Goal: Information Seeking & Learning: Learn about a topic

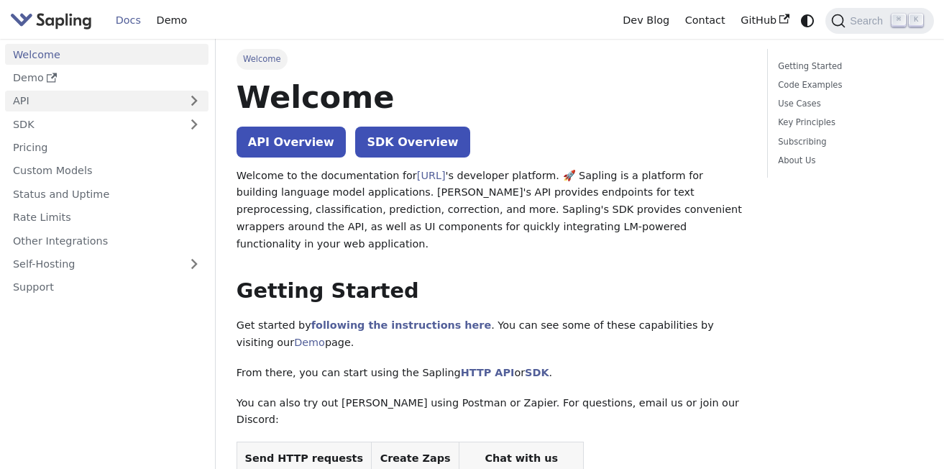
click at [95, 108] on link "API" at bounding box center [92, 101] width 175 height 21
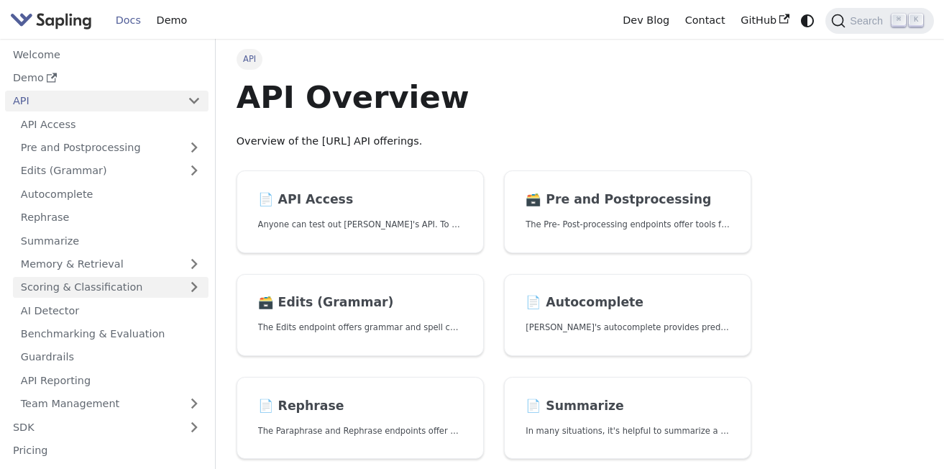
click at [91, 290] on link "Scoring & Classification" at bounding box center [111, 287] width 196 height 21
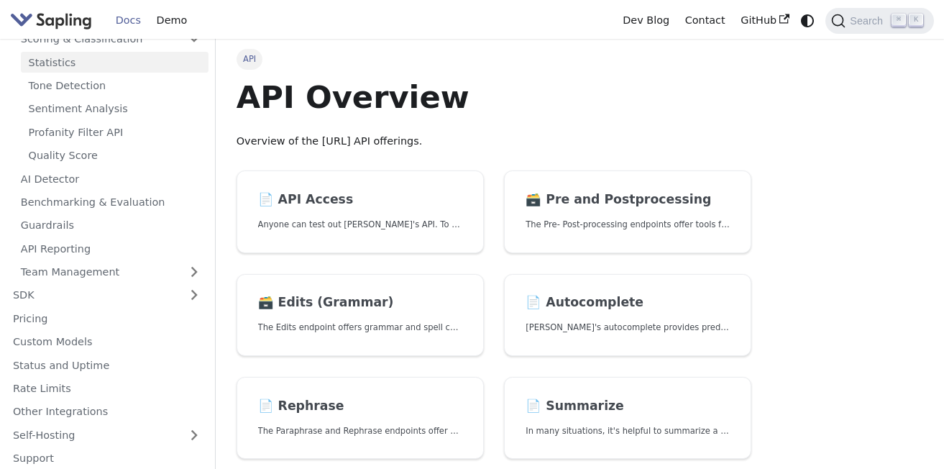
scroll to position [253, 0]
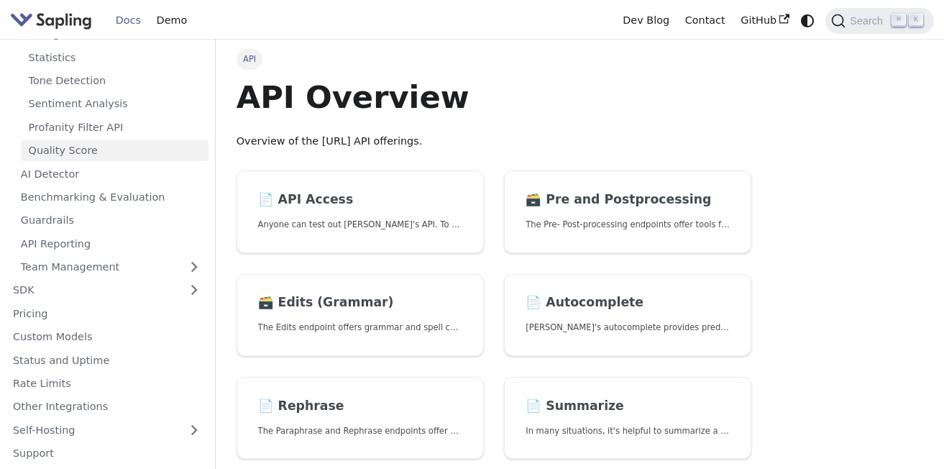
click at [67, 154] on link "Quality Score" at bounding box center [115, 150] width 188 height 21
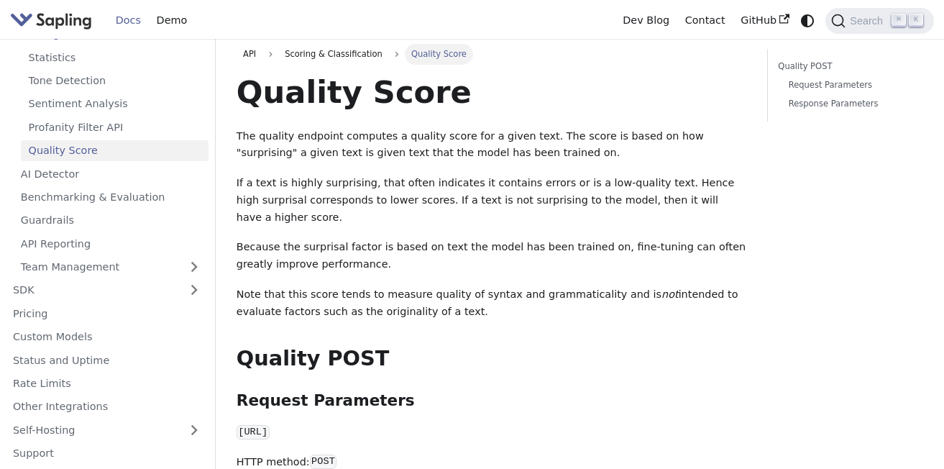
scroll to position [23, 0]
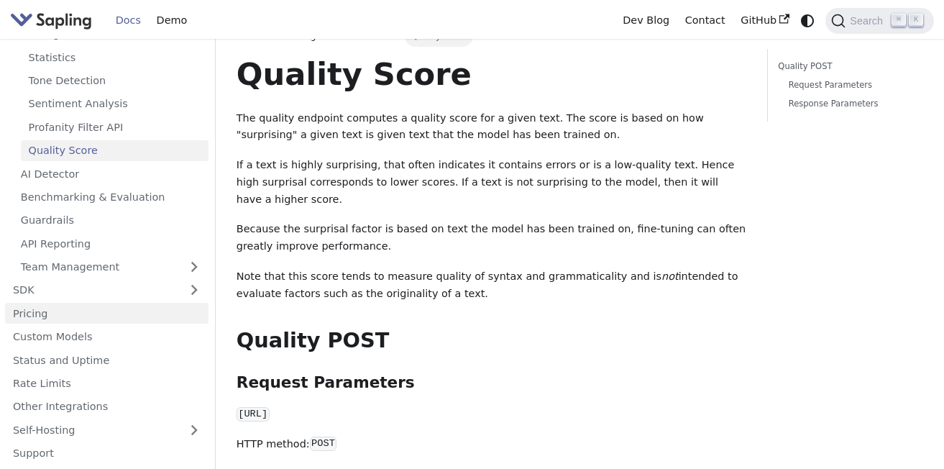
click at [51, 319] on link "Pricing" at bounding box center [107, 313] width 204 height 21
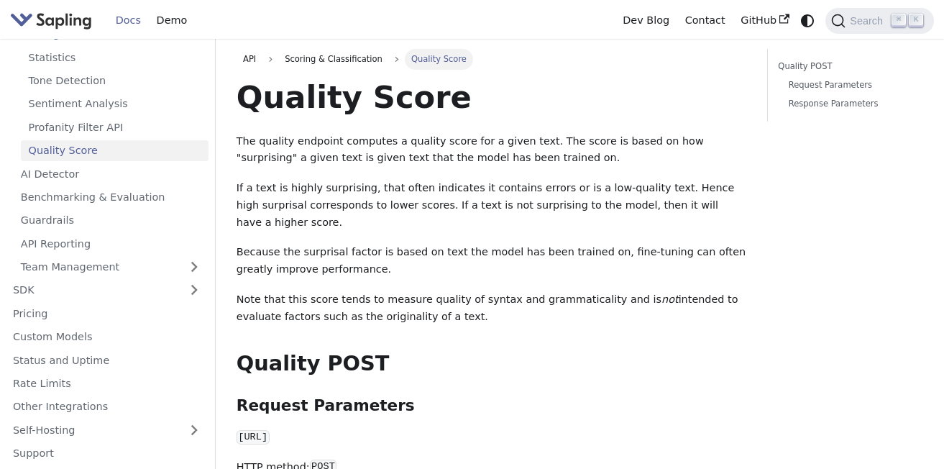
scroll to position [23, 0]
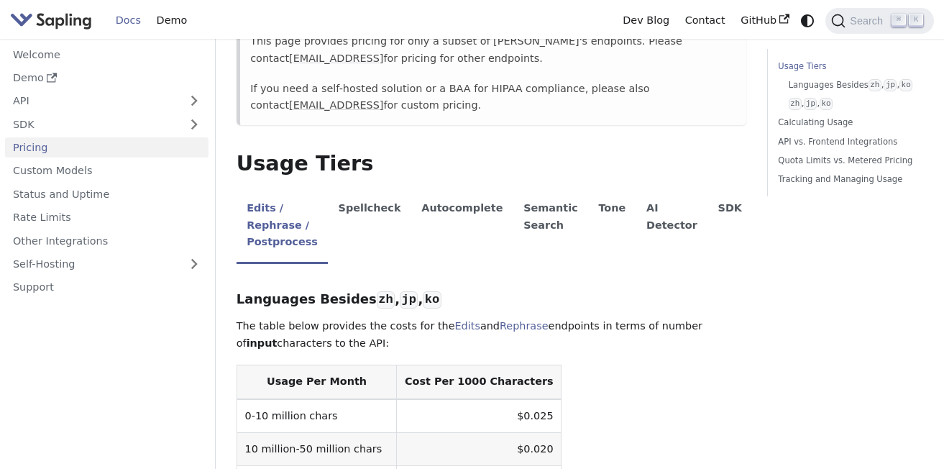
scroll to position [200, 0]
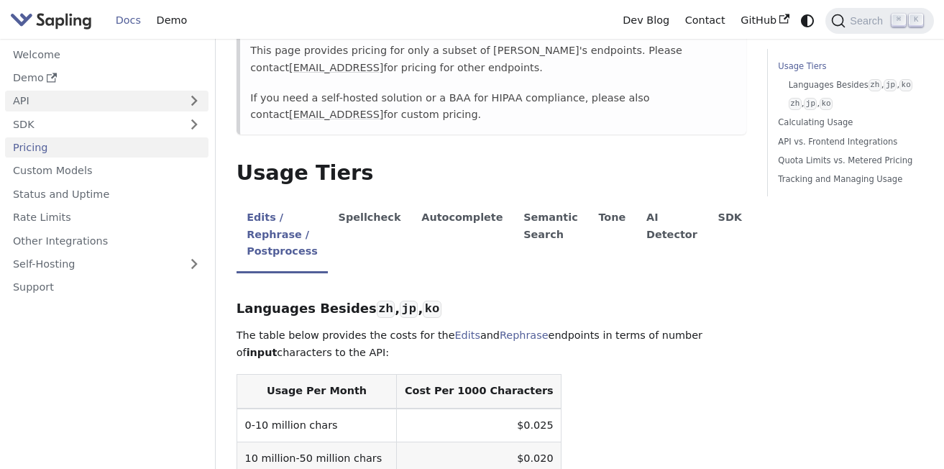
click at [83, 101] on link "API" at bounding box center [92, 101] width 175 height 21
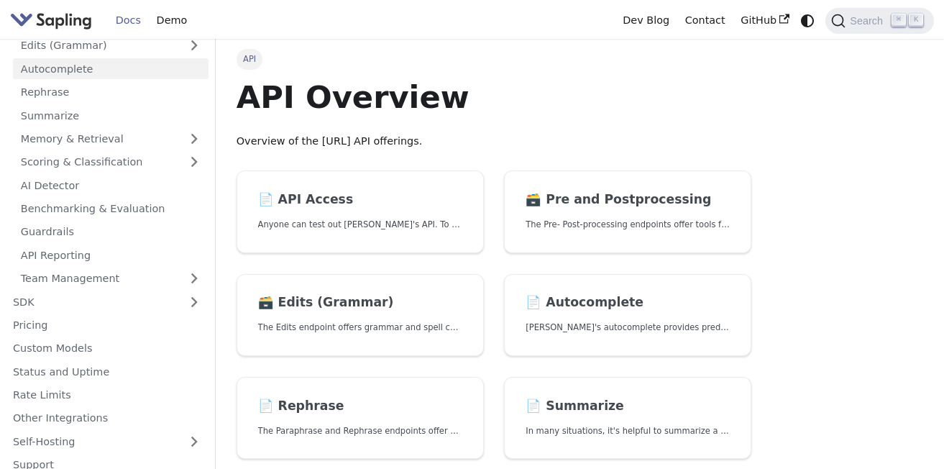
scroll to position [126, 0]
click at [126, 164] on link "Scoring & Classification" at bounding box center [111, 161] width 196 height 21
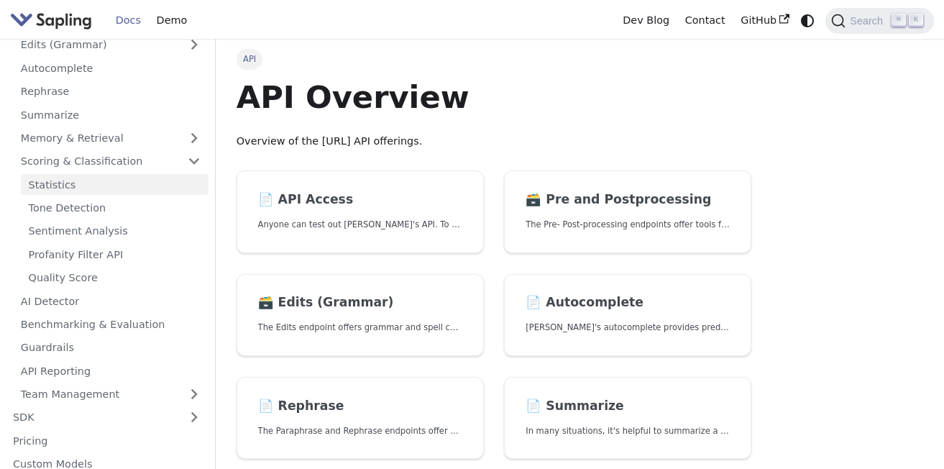
click at [76, 186] on link "Statistics" at bounding box center [115, 184] width 188 height 21
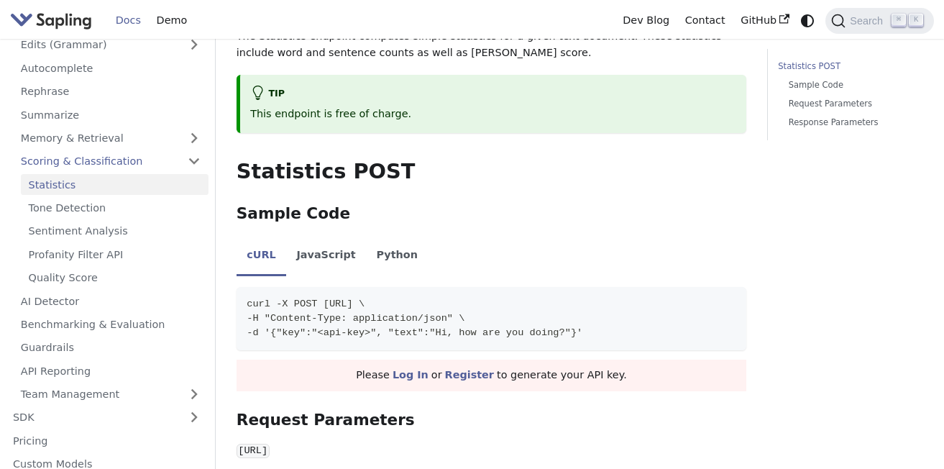
scroll to position [112, 0]
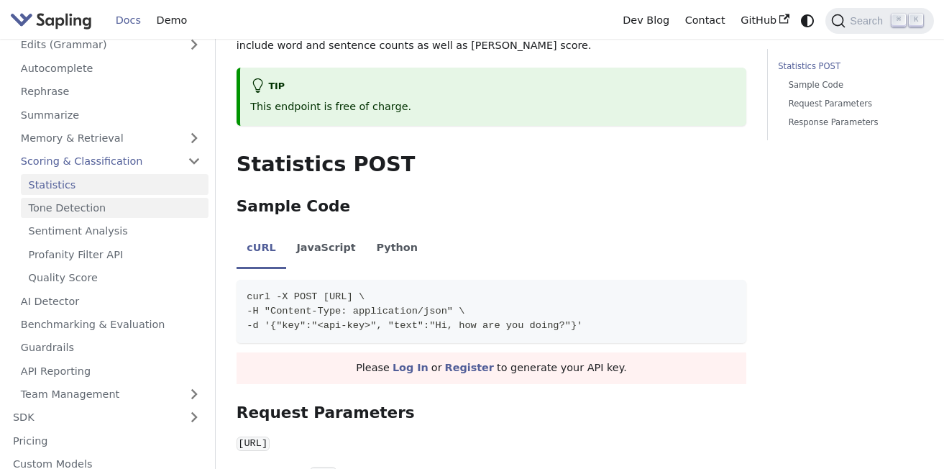
click at [101, 206] on link "Tone Detection" at bounding box center [115, 208] width 188 height 21
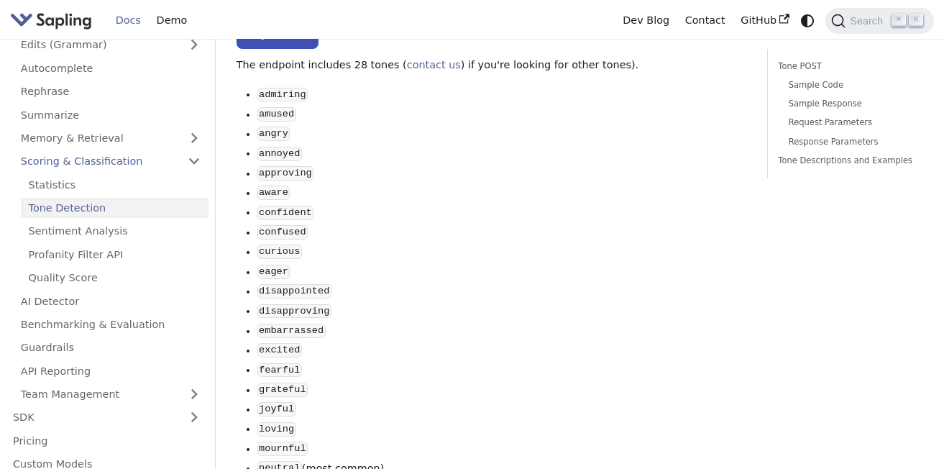
scroll to position [168, 0]
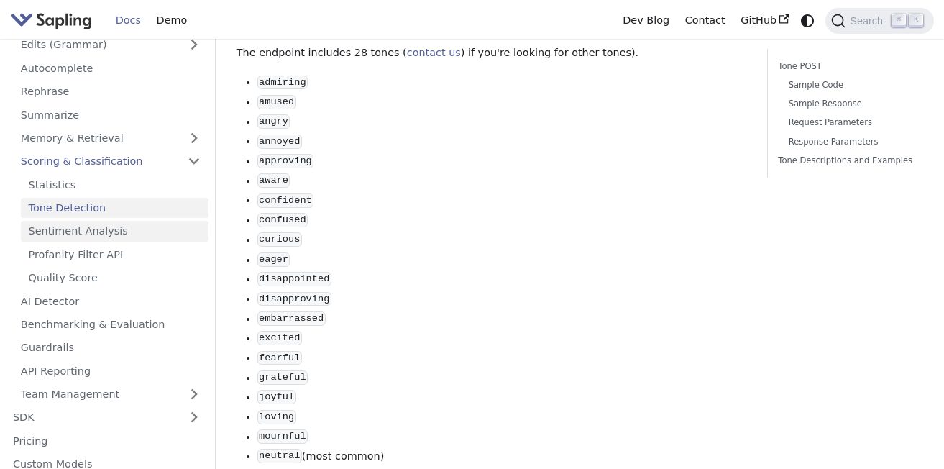
click at [120, 229] on link "Sentiment Analysis" at bounding box center [115, 231] width 188 height 21
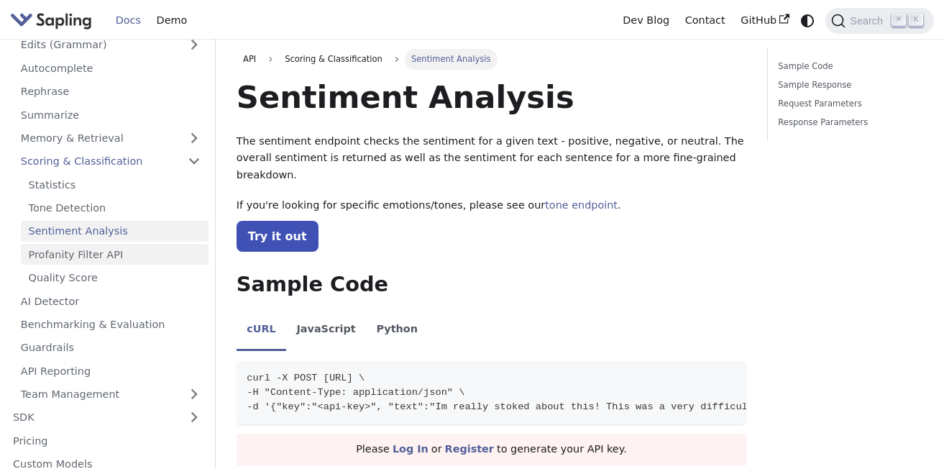
click at [90, 258] on link "Profanity Filter API" at bounding box center [115, 254] width 188 height 21
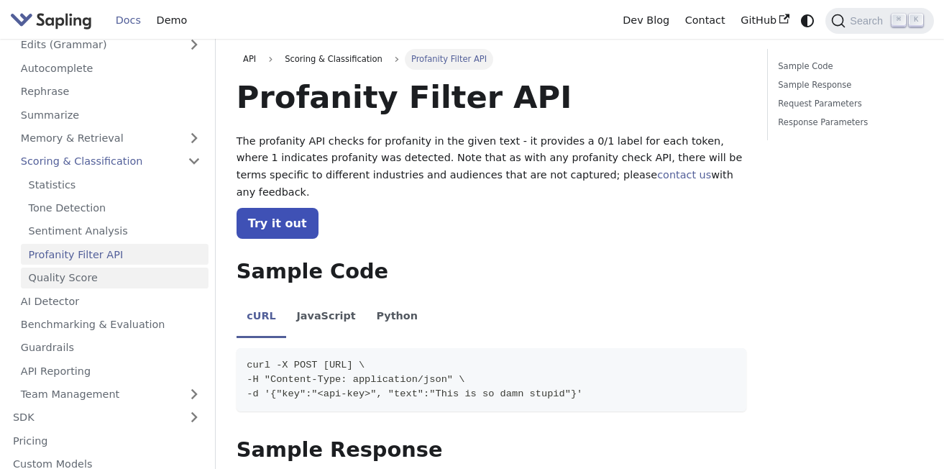
click at [80, 269] on link "Quality Score" at bounding box center [115, 278] width 188 height 21
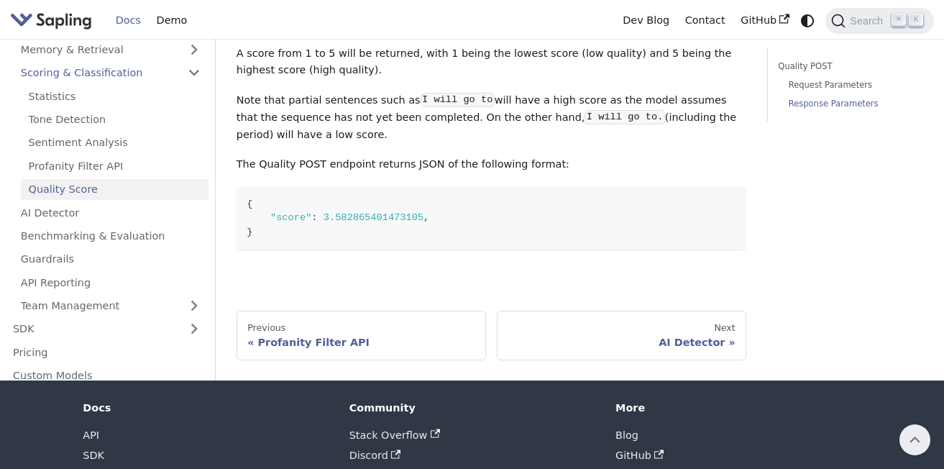
scroll to position [612, 0]
